Goal: Task Accomplishment & Management: Use online tool/utility

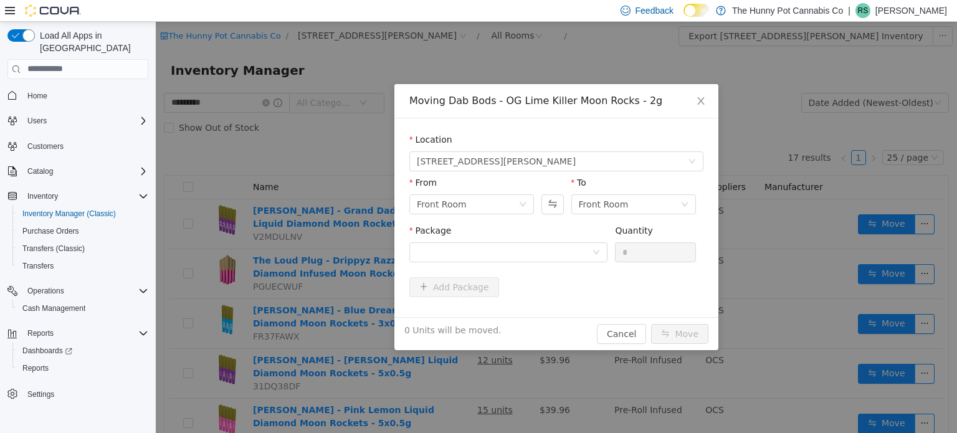
scroll to position [621, 0]
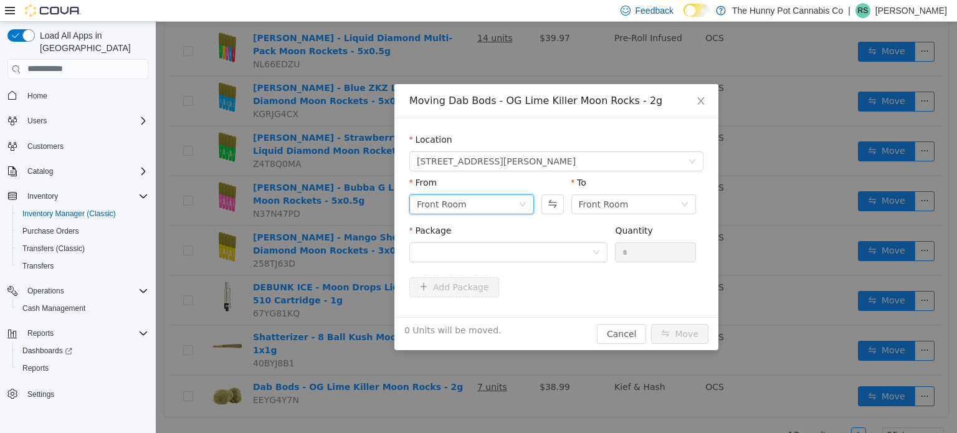
click at [491, 196] on div "Front Room" at bounding box center [468, 203] width 102 height 19
click at [429, 304] on li "Benched (Inactive)" at bounding box center [472, 309] width 125 height 20
click at [573, 252] on div at bounding box center [504, 251] width 175 height 19
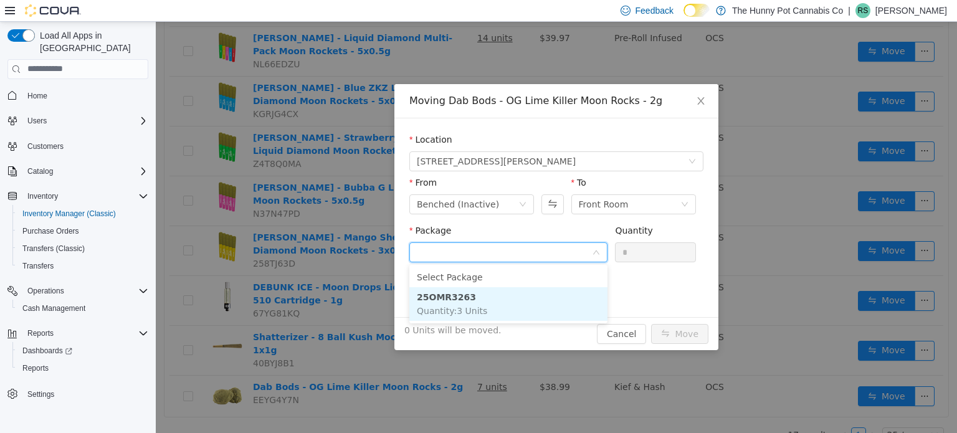
click at [447, 319] on li "25OMR3263 Quantity : 3 Units" at bounding box center [509, 304] width 198 height 34
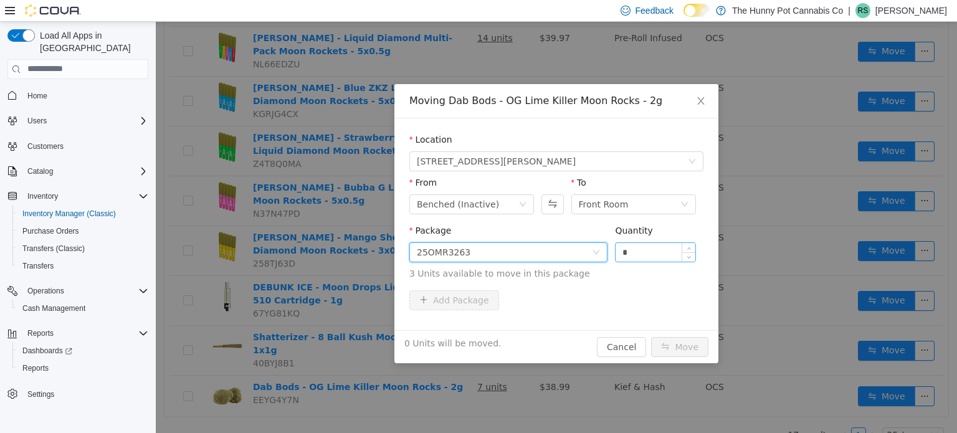
click at [634, 248] on input "*" at bounding box center [656, 251] width 80 height 19
type input "*"
click at [678, 342] on button "Move" at bounding box center [679, 347] width 57 height 20
